Goal: Information Seeking & Learning: Learn about a topic

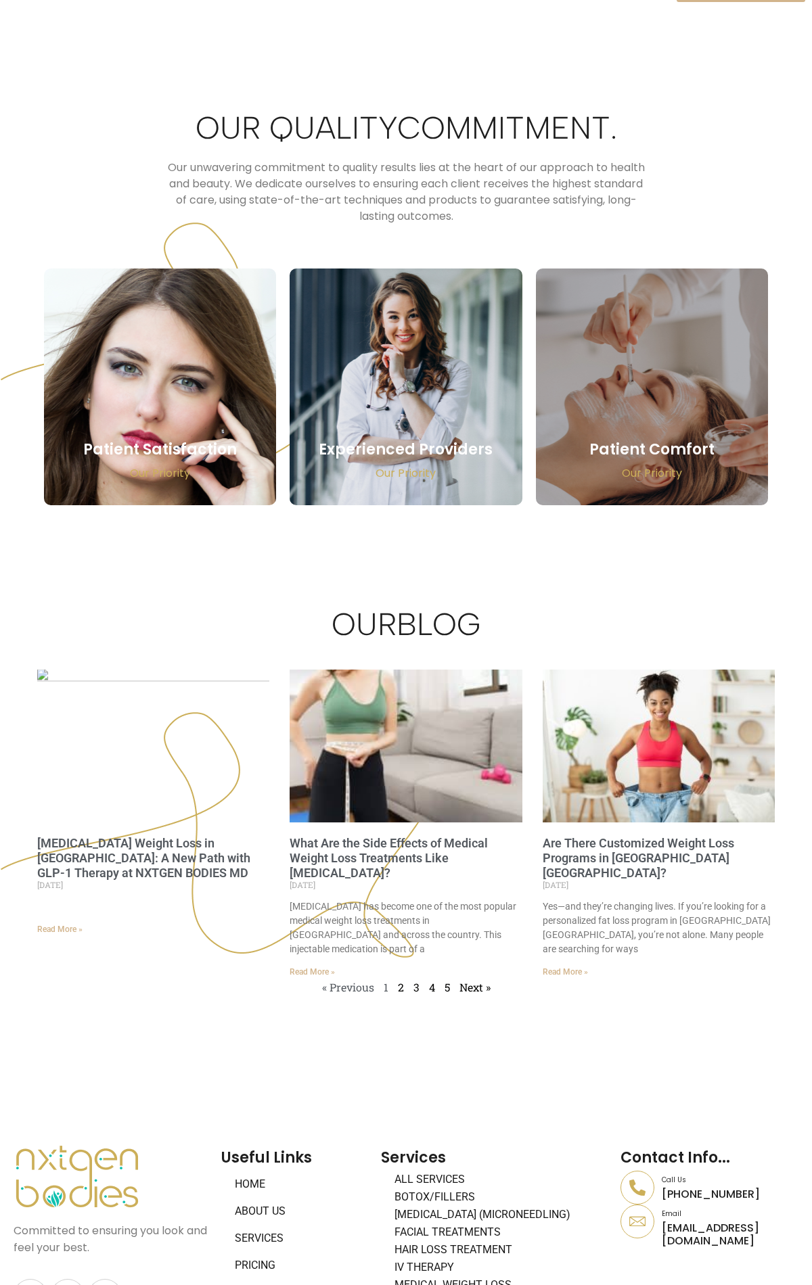
scroll to position [6223, 0]
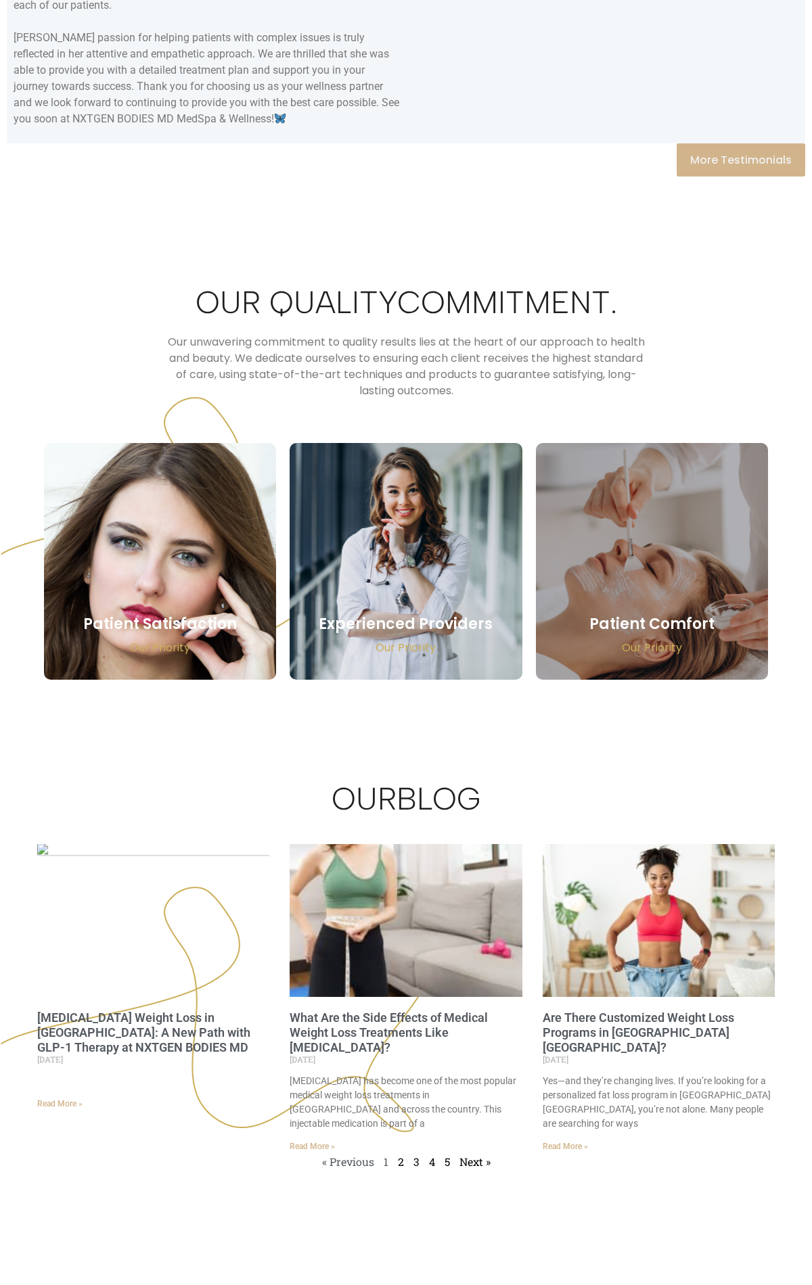
scroll to position [6223, 0]
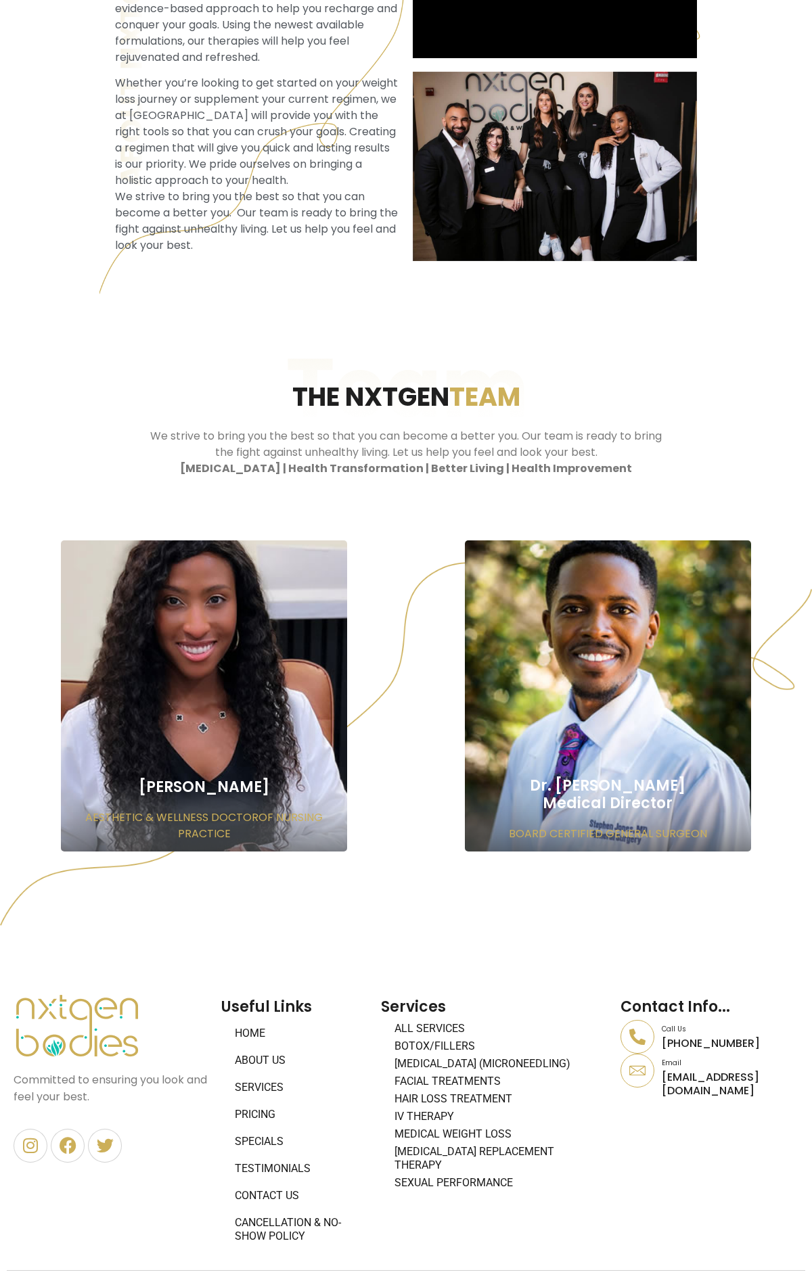
scroll to position [442, 0]
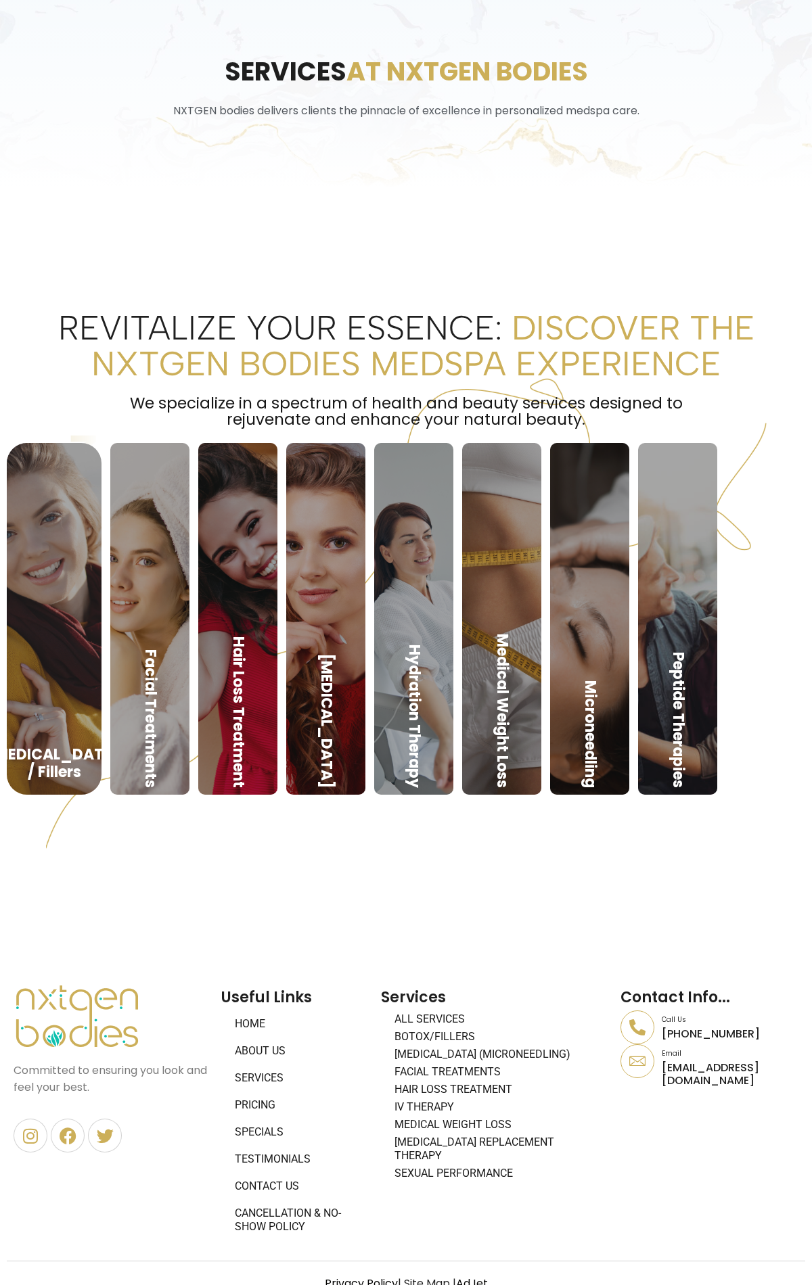
scroll to position [175, 0]
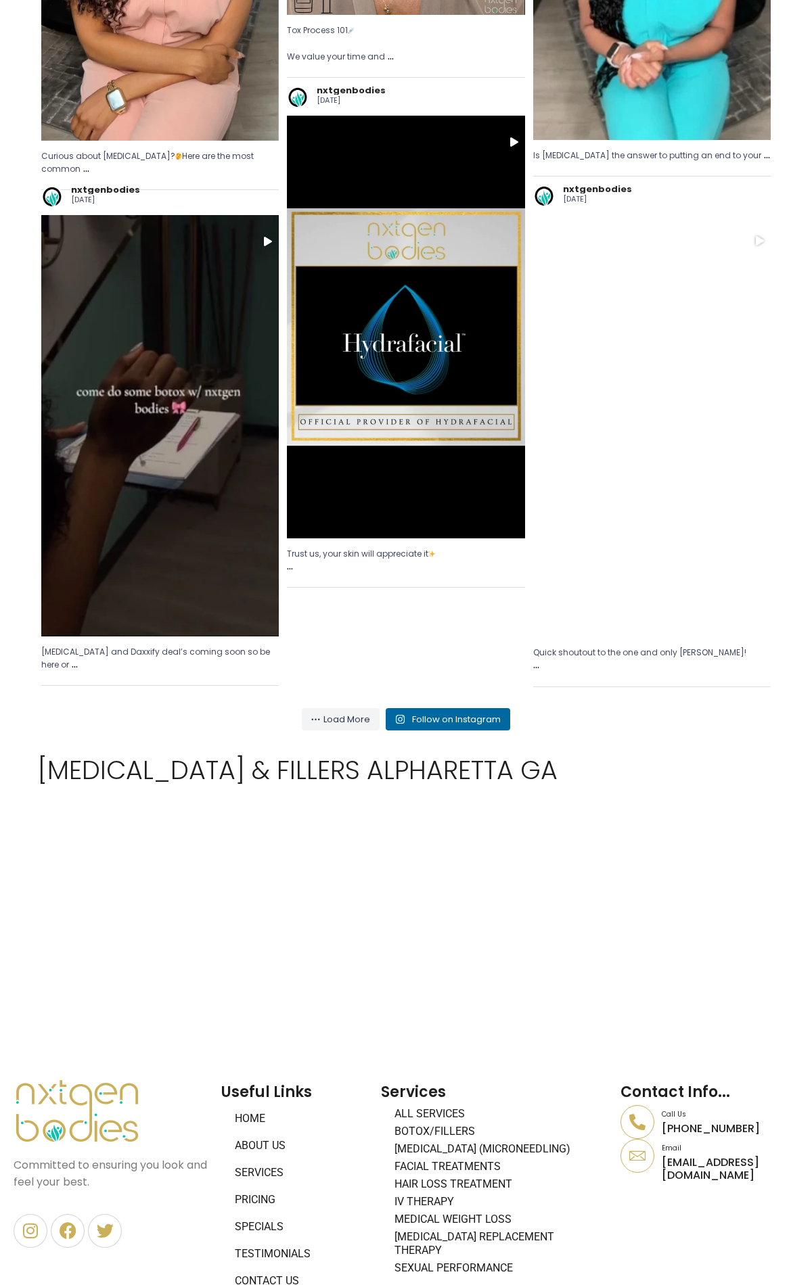
scroll to position [3045, 0]
